Goal: Navigation & Orientation: Go to known website

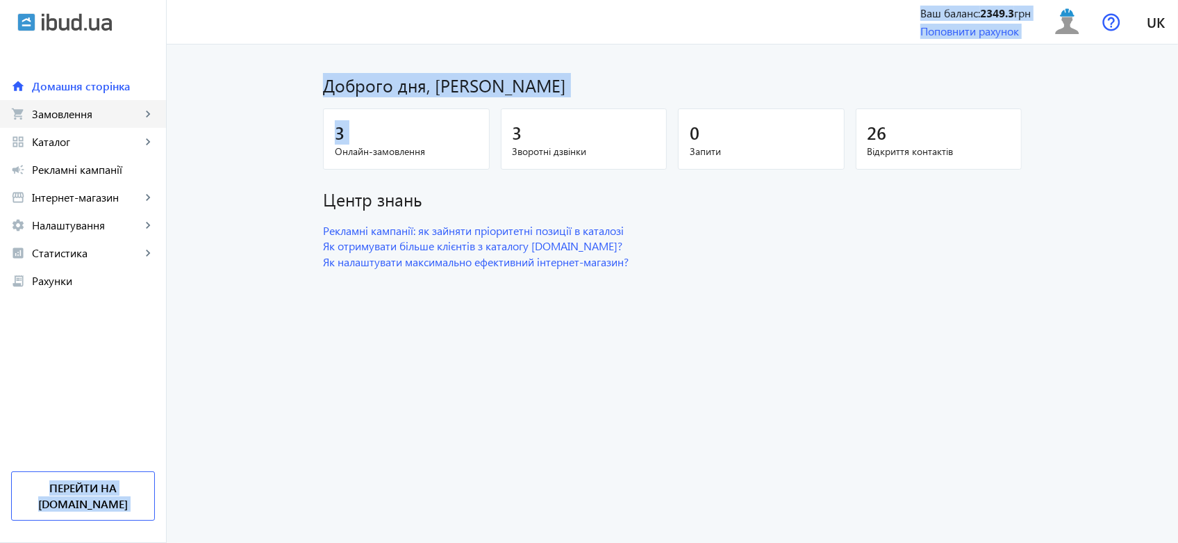
drag, startPoint x: 256, startPoint y: 160, endPoint x: 106, endPoint y: 118, distance: 155.9
click at [106, 118] on div "arrow_back home Домашня сторінка shopping_cart Замовлення keyboard_arrow_right …" at bounding box center [589, 271] width 1178 height 543
click at [106, 118] on span "Замовлення" at bounding box center [86, 114] width 109 height 14
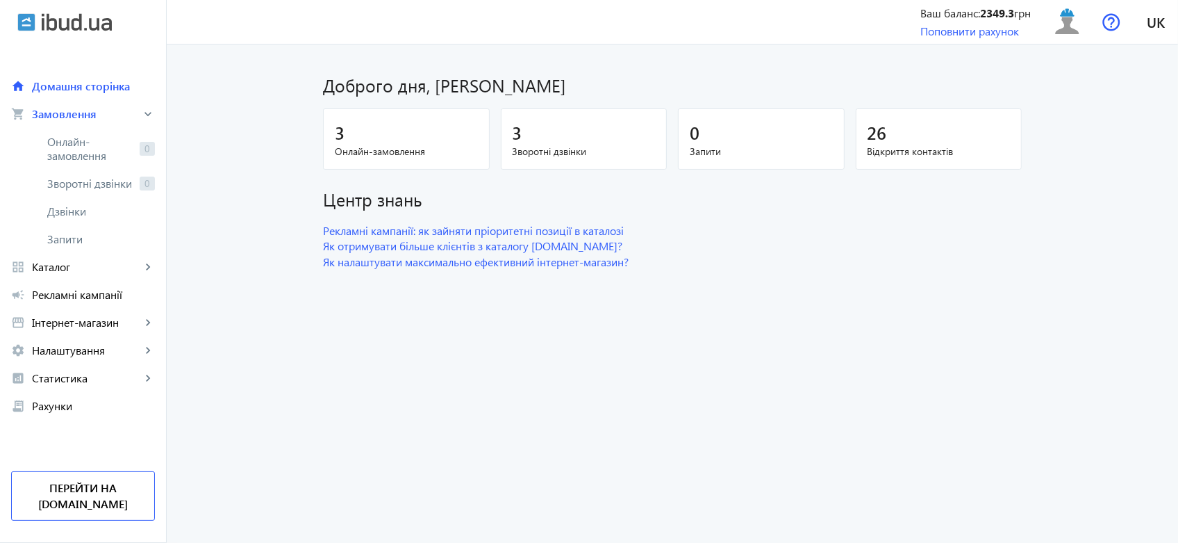
click at [404, 361] on dashboard "Доброго дня, [PERSON_NAME] 3 Онлайн-замовлення 3 Зворотні дзвінки 0 Запити 26 В…" at bounding box center [673, 293] width 1012 height 498
click at [67, 513] on link "Перейти на [DOMAIN_NAME]" at bounding box center [83, 495] width 144 height 49
